Goal: Task Accomplishment & Management: Use online tool/utility

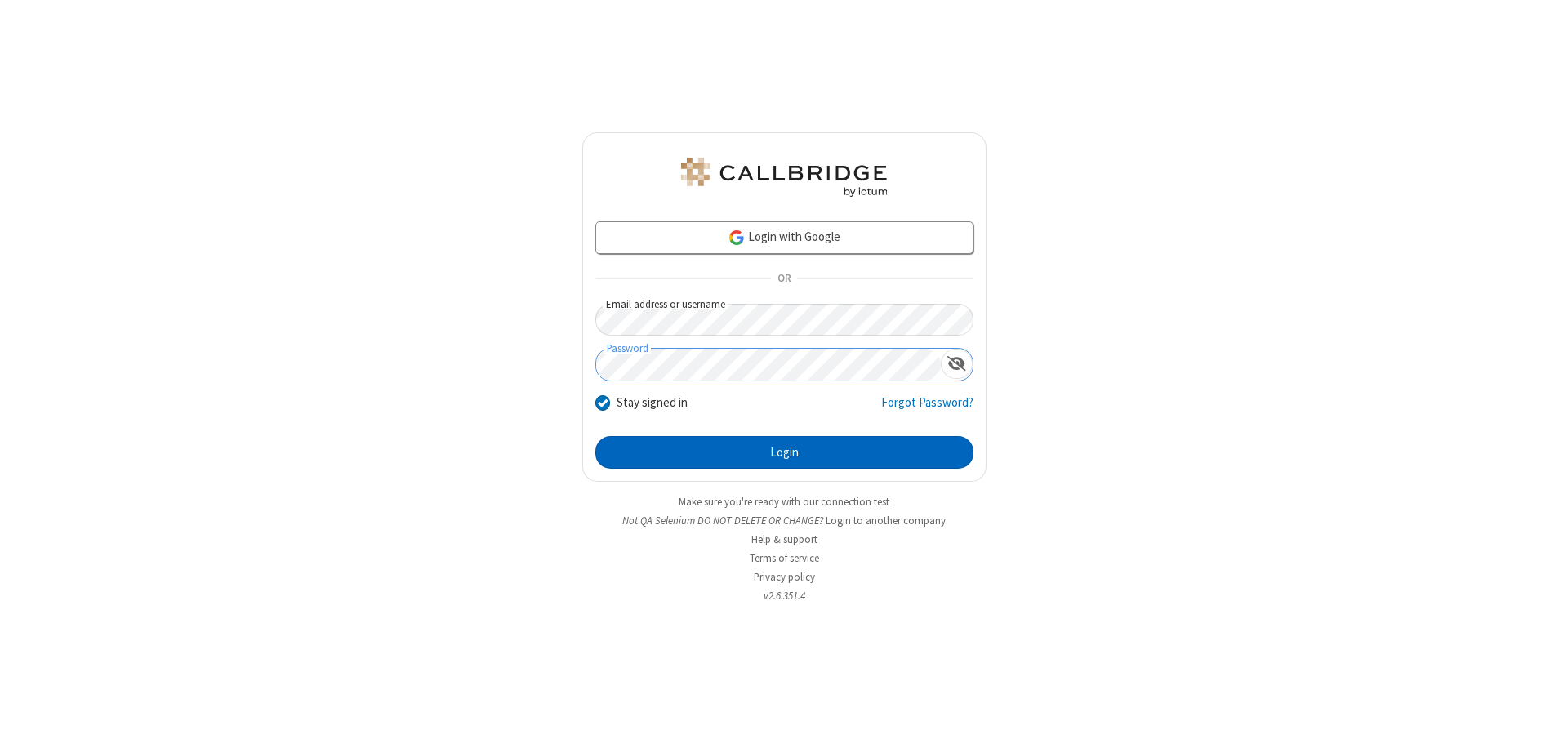
click at [784, 452] on button "Login" at bounding box center [784, 453] width 378 height 33
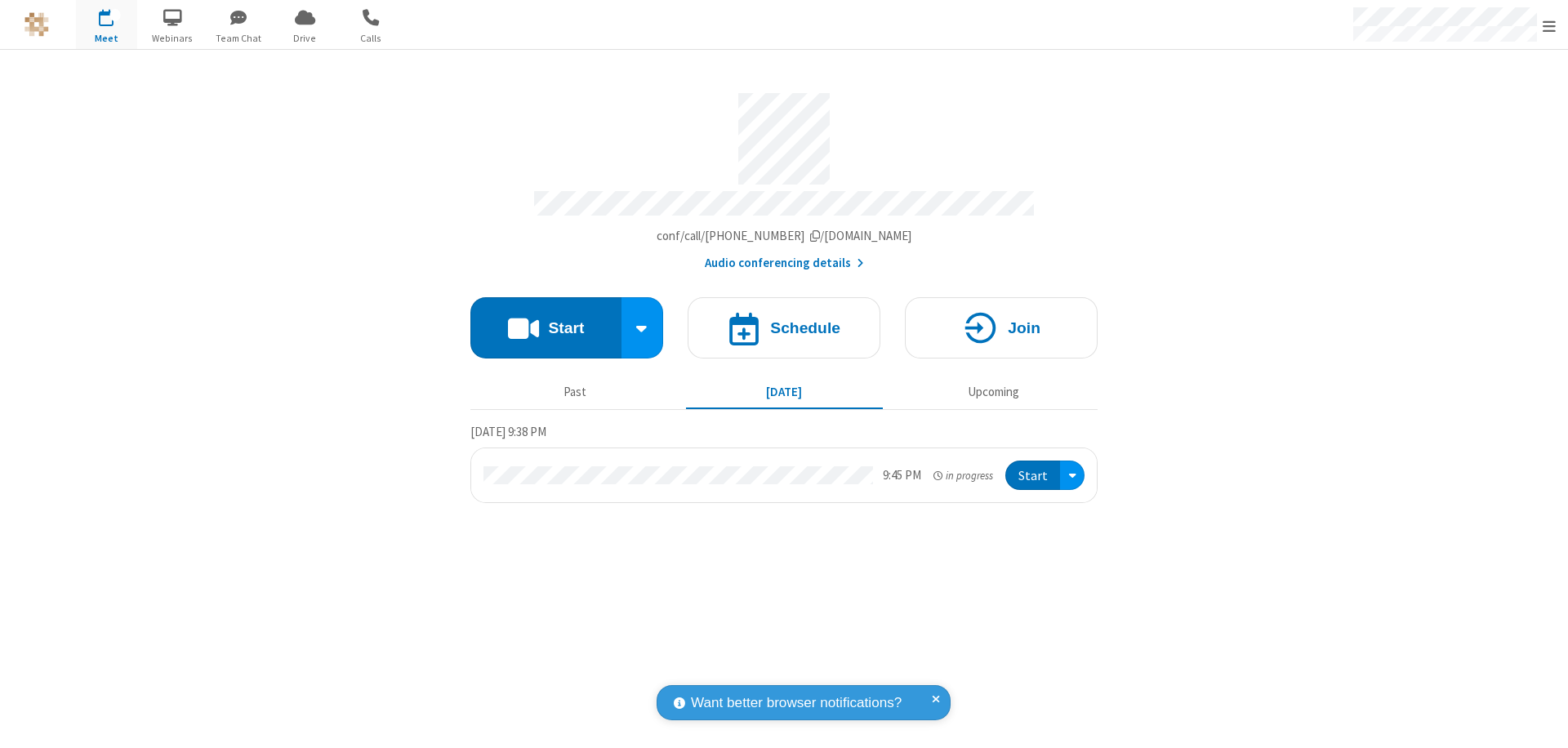
click at [1549, 25] on span "Open menu" at bounding box center [1549, 26] width 13 height 16
click at [305, 37] on span "Drive" at bounding box center [305, 38] width 62 height 15
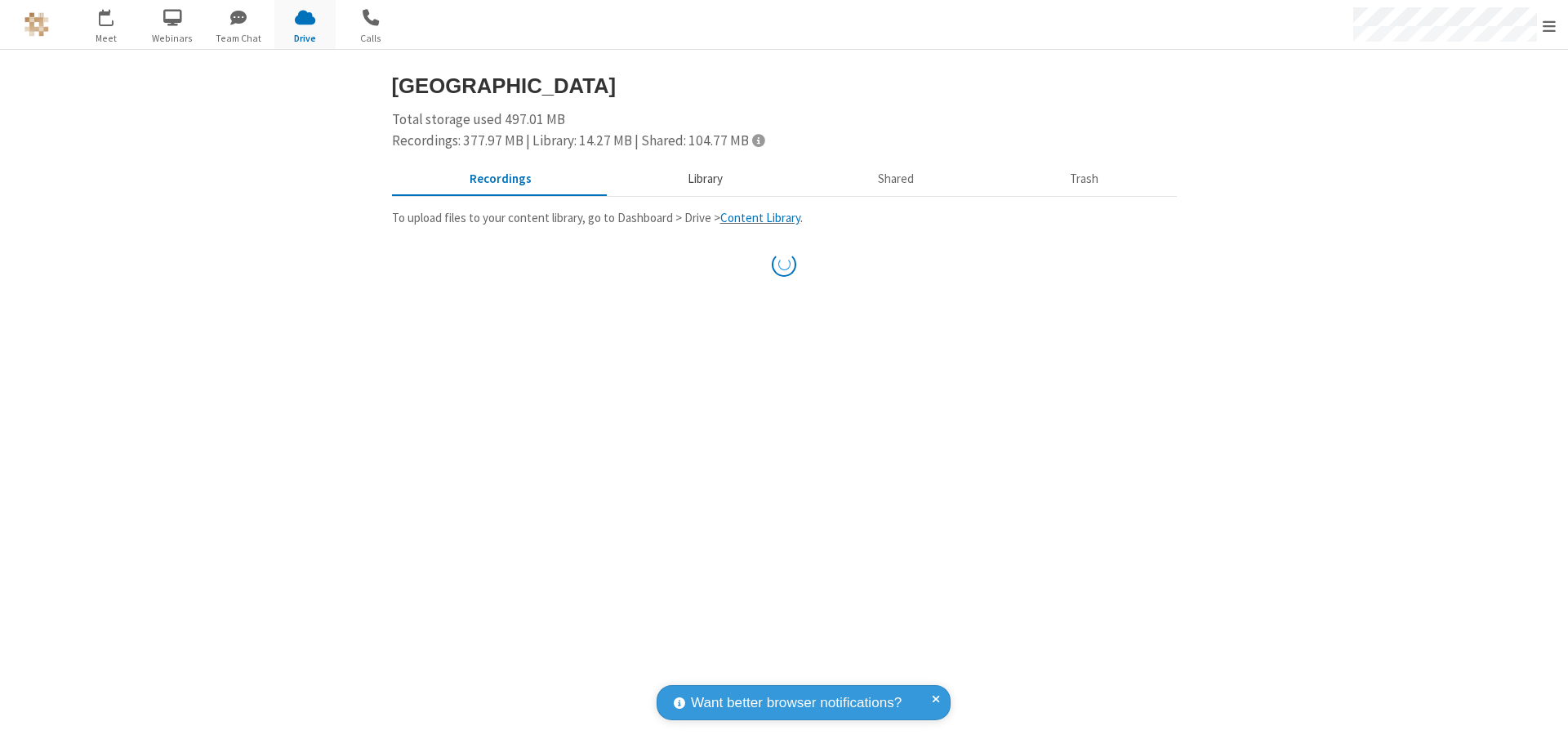
click at [697, 179] on button "Library" at bounding box center [705, 180] width 191 height 31
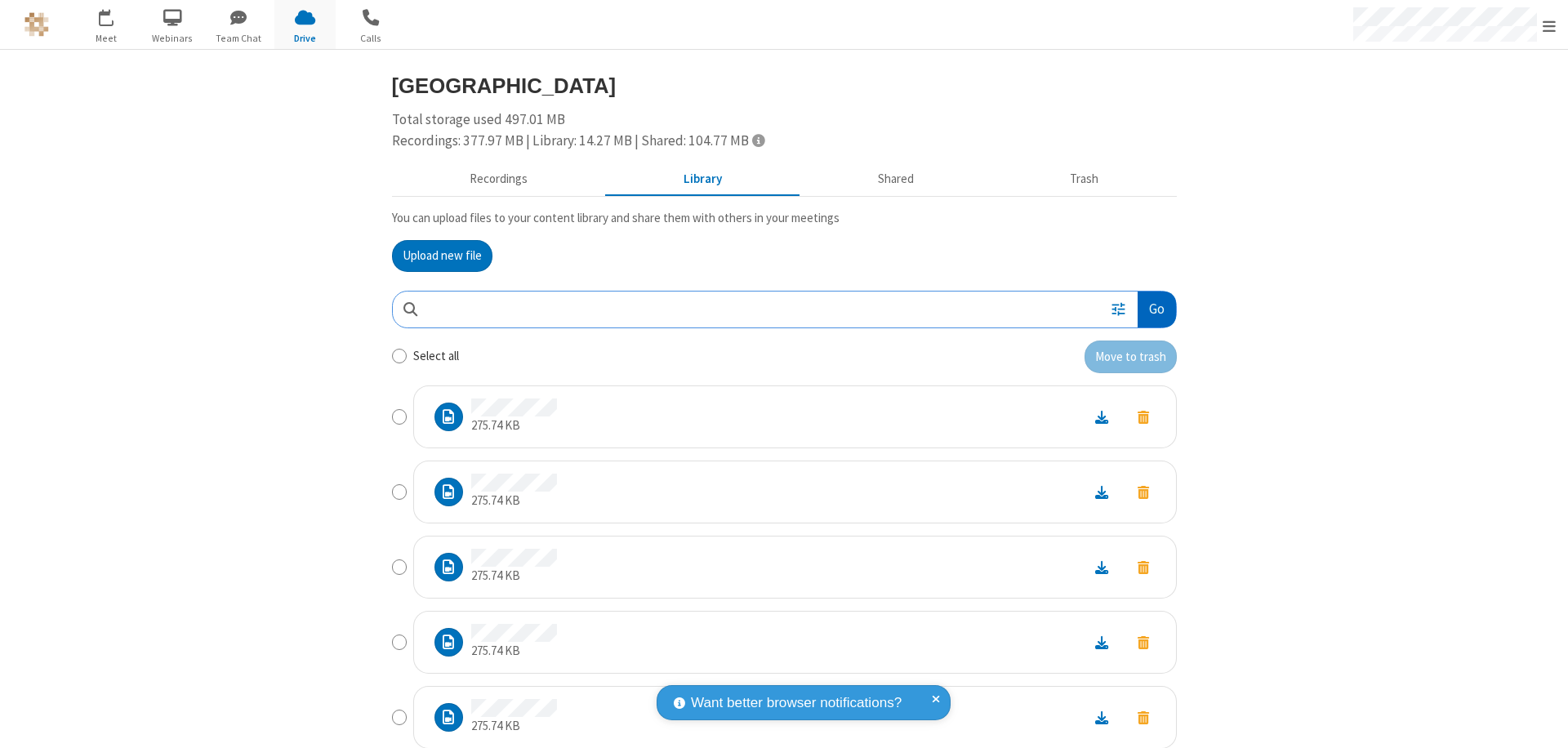
click at [1150, 309] on button "Go" at bounding box center [1156, 310] width 37 height 36
click at [436, 256] on button "Upload new file" at bounding box center [443, 257] width 101 height 33
